Goal: Task Accomplishment & Management: Complete application form

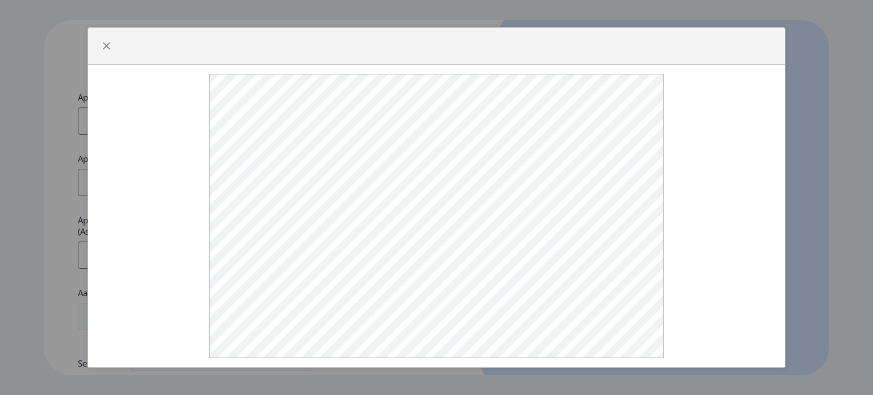
select select
click at [103, 46] on span "button" at bounding box center [106, 46] width 9 height 9
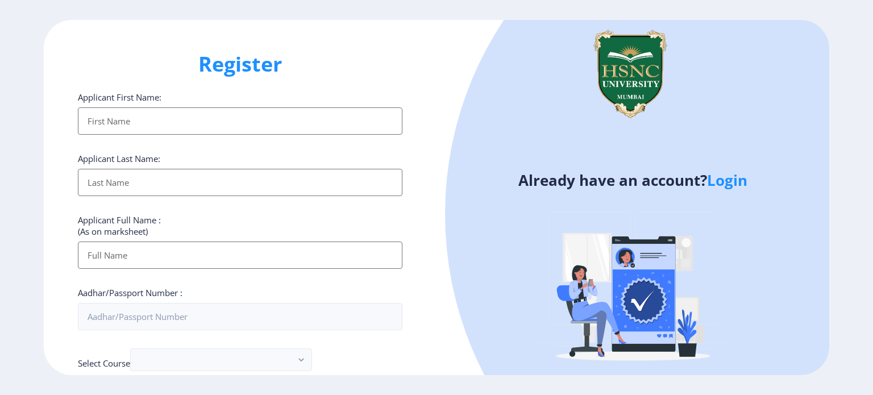
click at [180, 122] on input "Applicant First Name:" at bounding box center [240, 120] width 325 height 27
type input "gaurav"
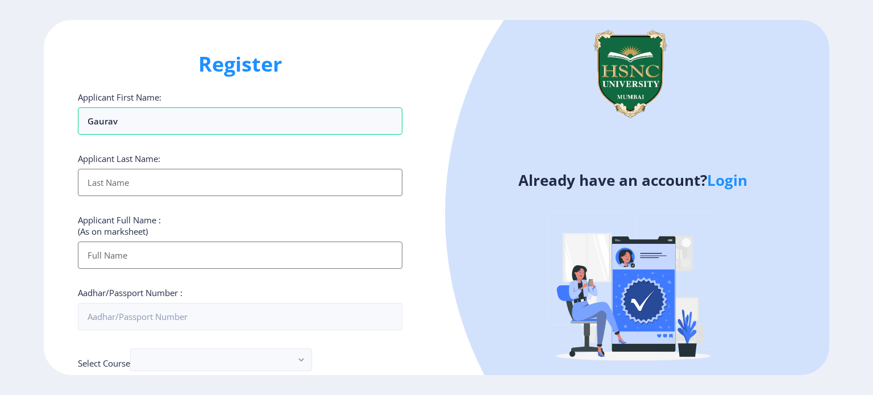
click at [186, 184] on input "Applicant First Name:" at bounding box center [240, 182] width 325 height 27
click at [162, 190] on input "Applicant First Name:" at bounding box center [240, 182] width 325 height 27
type input "[PERSON_NAME]"
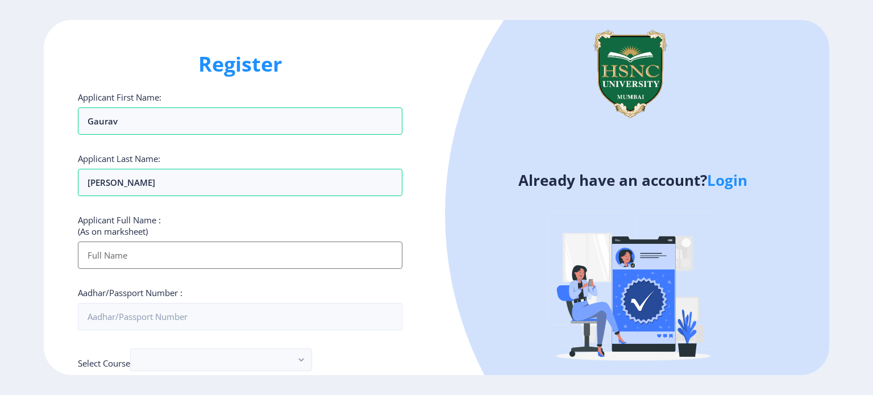
click at [139, 257] on input "Applicant First Name:" at bounding box center [240, 255] width 325 height 27
type input "g"
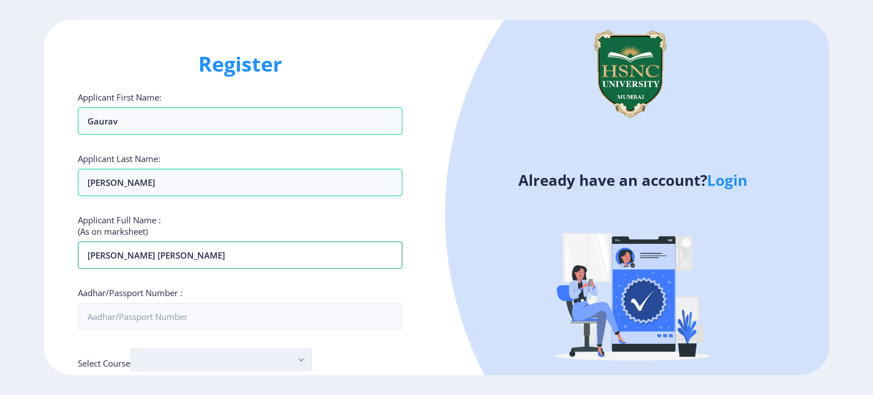
type input "[PERSON_NAME] [PERSON_NAME]"
click at [282, 350] on button "button" at bounding box center [221, 360] width 182 height 23
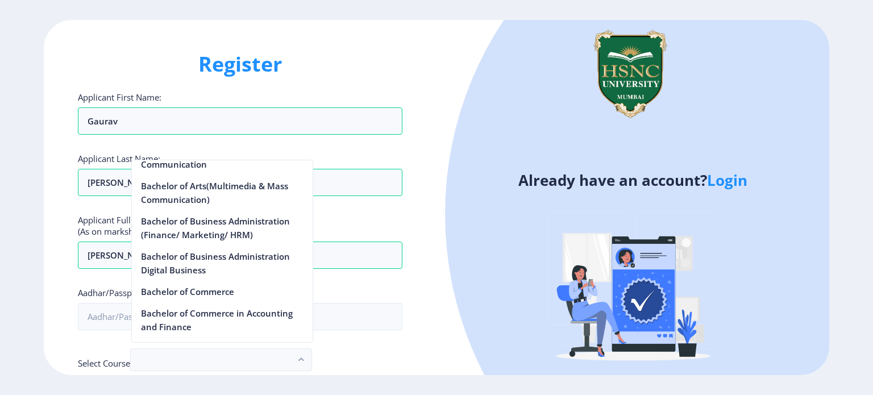
scroll to position [310, 0]
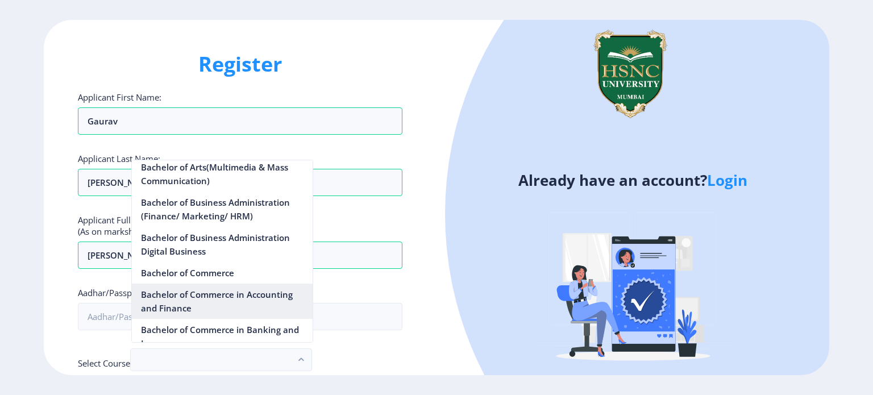
click at [252, 301] on nb-option "Bachelor of Commerce in Accounting and Finance" at bounding box center [222, 301] width 181 height 35
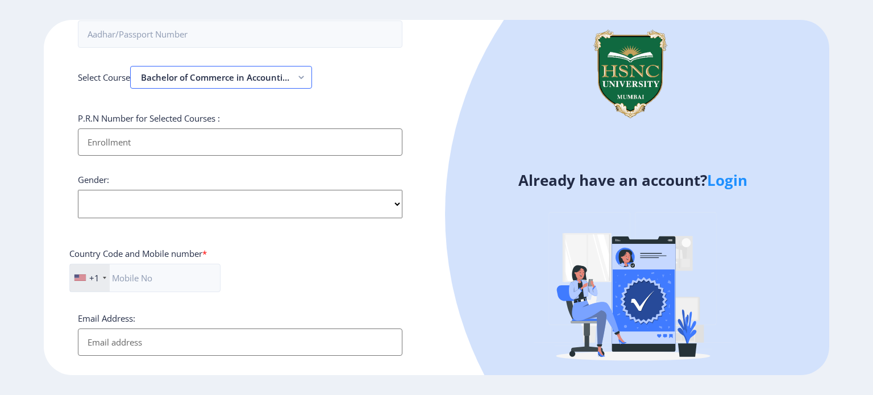
scroll to position [284, 0]
click at [257, 207] on select "Select Gender [DEMOGRAPHIC_DATA] [DEMOGRAPHIC_DATA] Other" at bounding box center [240, 202] width 325 height 28
select select "[DEMOGRAPHIC_DATA]"
click at [78, 188] on select "Select Gender [DEMOGRAPHIC_DATA] [DEMOGRAPHIC_DATA] Other" at bounding box center [240, 202] width 325 height 28
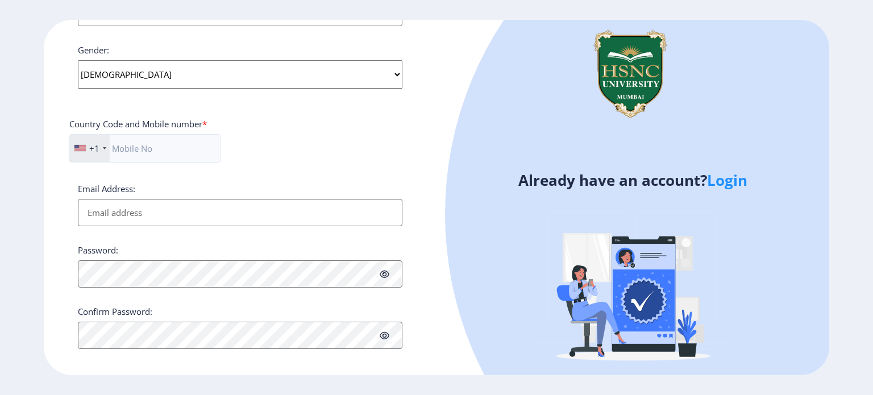
scroll to position [419, 0]
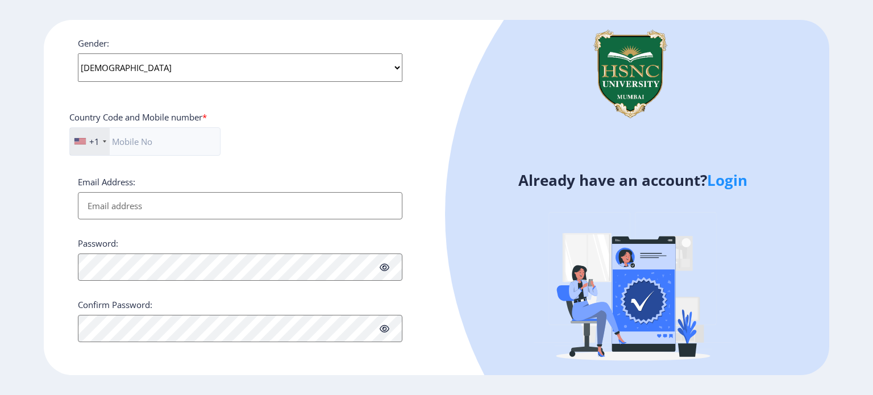
click at [100, 135] on div "+1" at bounding box center [90, 141] width 40 height 27
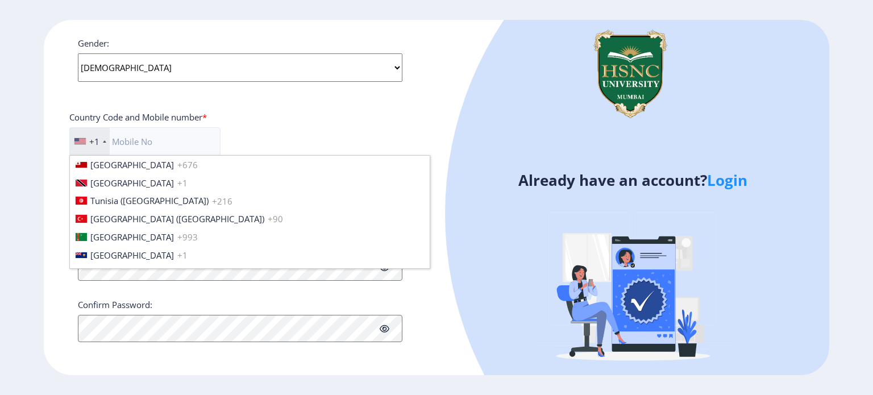
scroll to position [4151, 0]
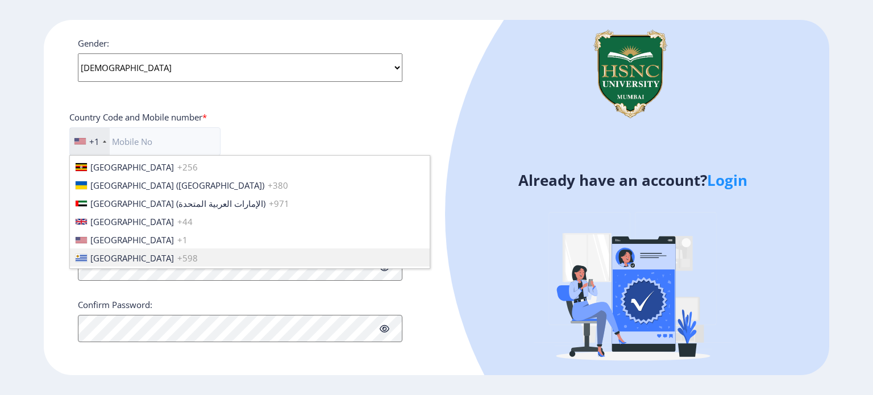
click at [150, 293] on div "Applicant First Name: [PERSON_NAME] Applicant Last Name: [PERSON_NAME] Applican…" at bounding box center [240, 7] width 325 height 670
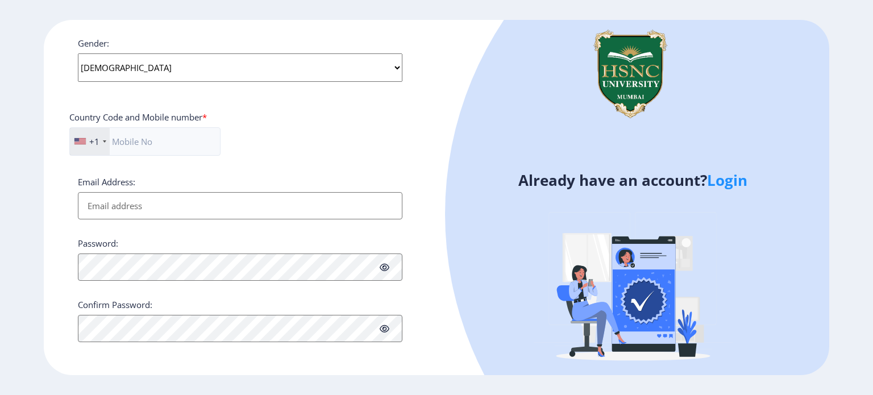
click at [144, 211] on input "Email Address:" at bounding box center [240, 205] width 325 height 27
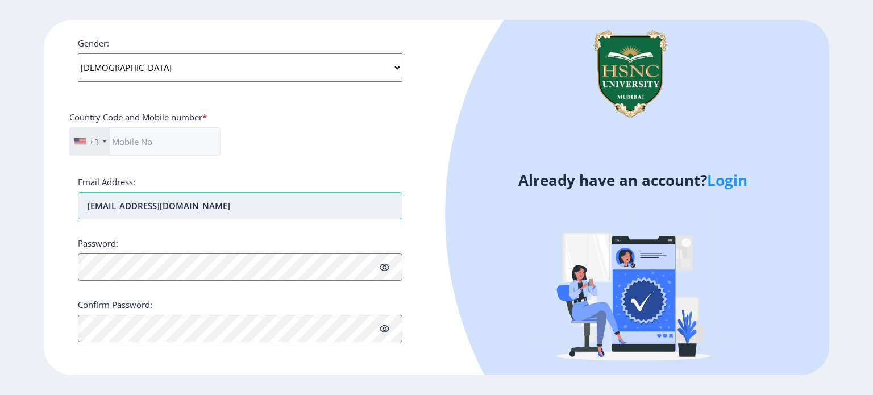
click at [95, 206] on input "[EMAIL_ADDRESS][DOMAIN_NAME]" at bounding box center [240, 205] width 325 height 27
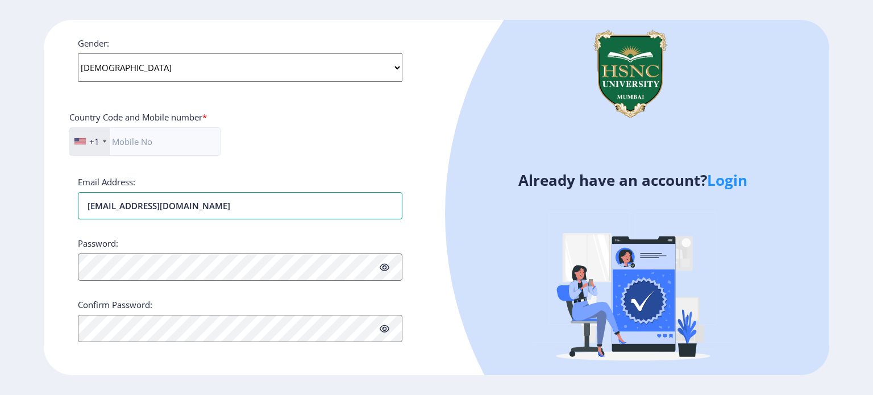
type input "[EMAIL_ADDRESS][DOMAIN_NAME]"
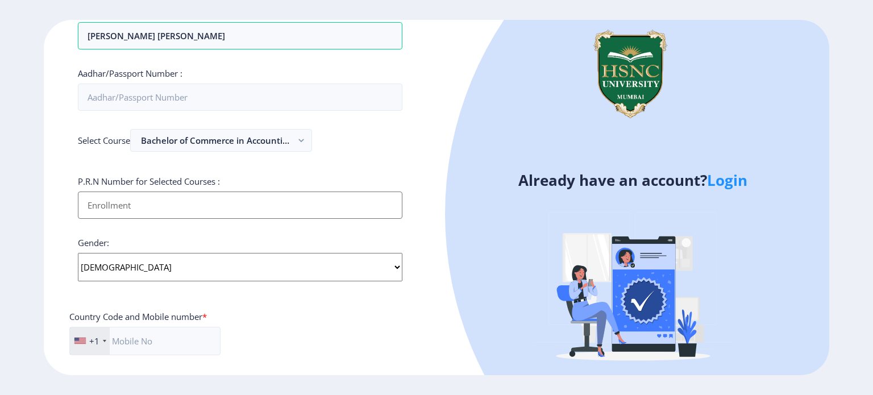
scroll to position [305, 0]
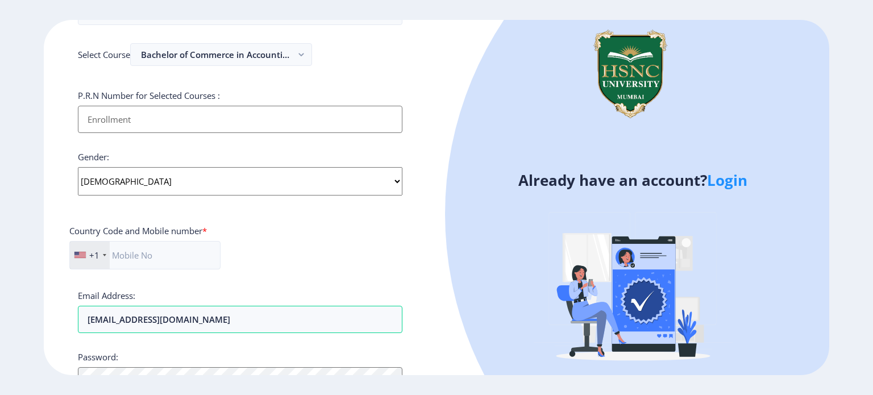
click at [121, 121] on input "Applicant First Name:" at bounding box center [240, 119] width 325 height 27
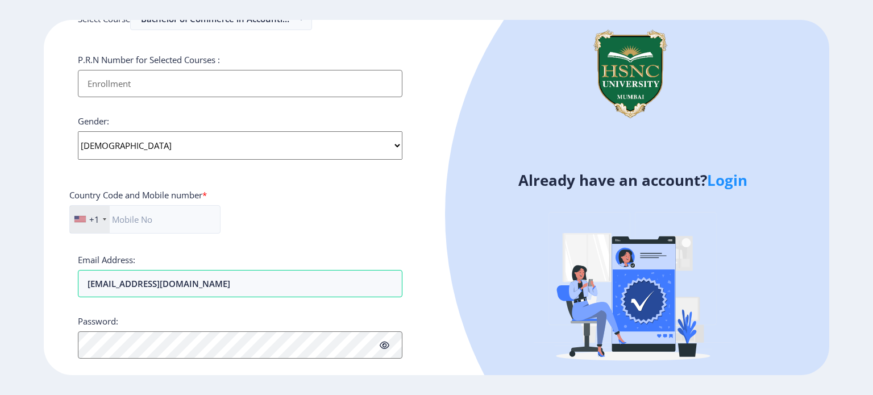
scroll to position [419, 0]
